Goal: Information Seeking & Learning: Learn about a topic

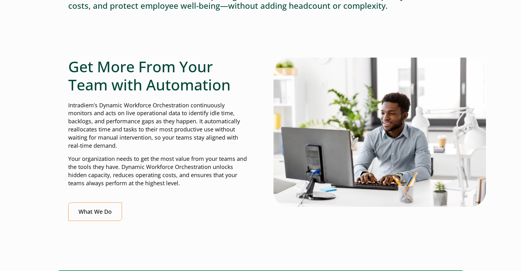
scroll to position [188, 0]
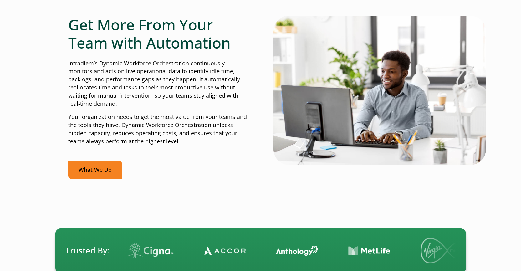
click at [103, 174] on link "What We Do" at bounding box center [95, 169] width 54 height 18
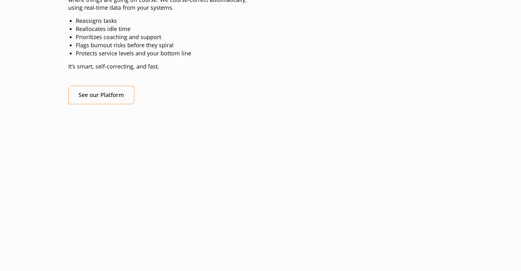
scroll to position [688, 0]
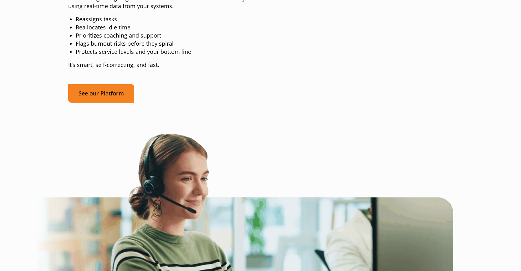
click at [99, 103] on link "See our Platform" at bounding box center [101, 93] width 66 height 18
